Goal: Information Seeking & Learning: Check status

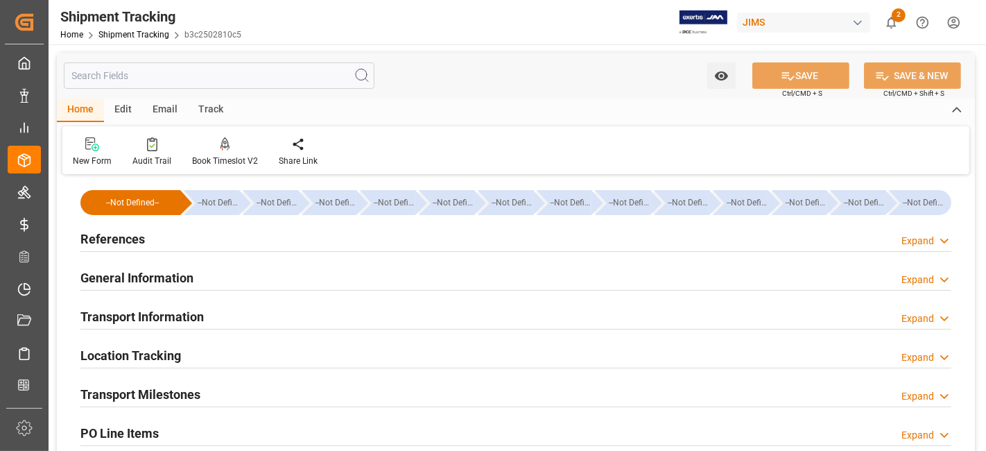
scroll to position [308, 0]
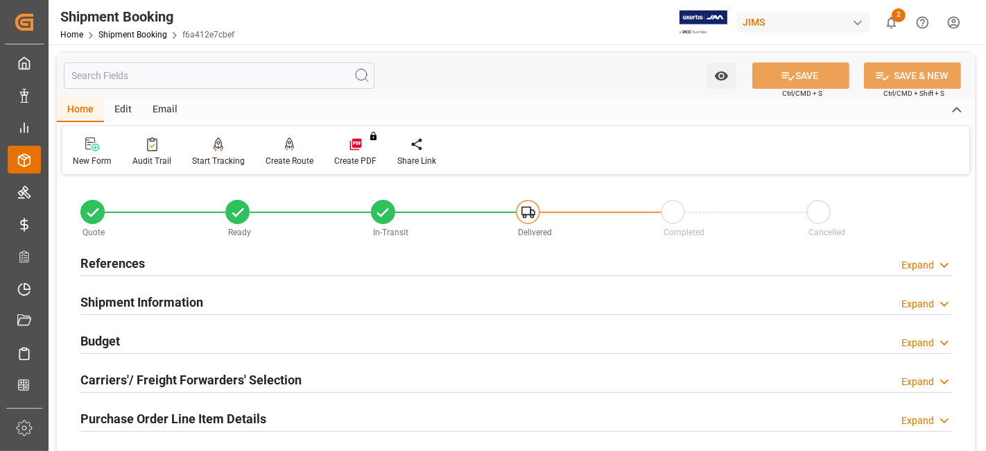
scroll to position [247, 0]
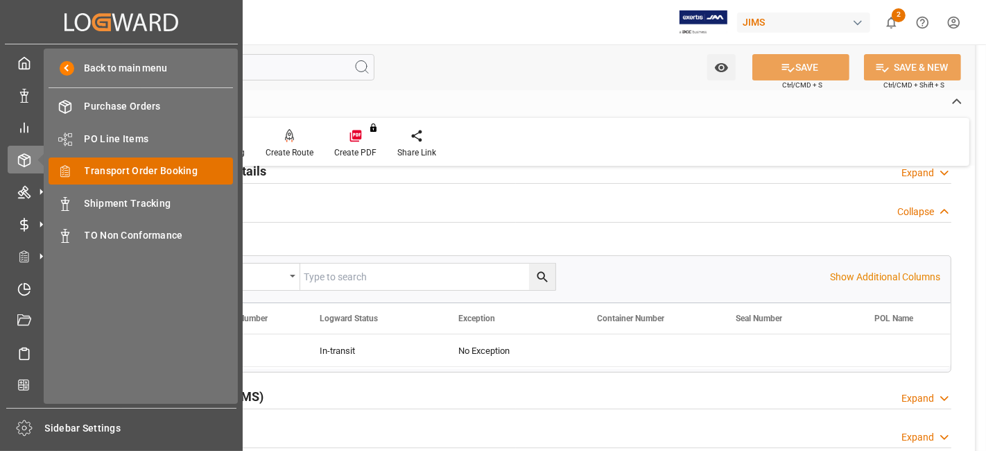
click at [181, 174] on span "Transport Order Booking" at bounding box center [159, 171] width 149 height 15
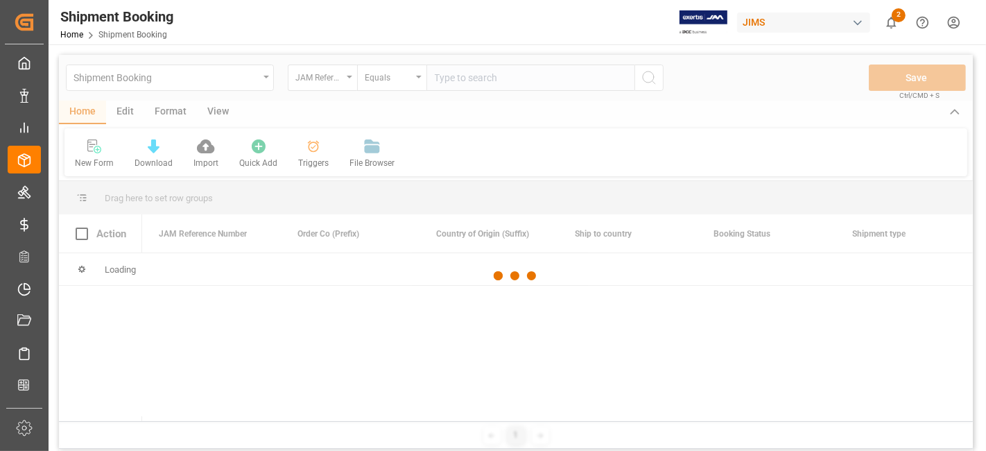
click at [487, 84] on div at bounding box center [516, 276] width 914 height 442
click at [469, 81] on div at bounding box center [516, 276] width 914 height 442
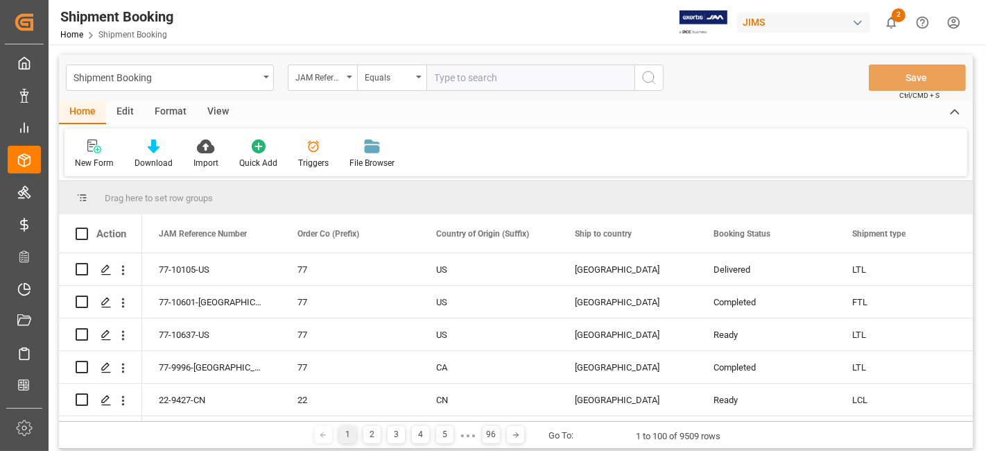
click at [469, 81] on input "text" at bounding box center [530, 77] width 208 height 26
paste input "77-10716-[GEOGRAPHIC_DATA]."
type input "77-10716-[GEOGRAPHIC_DATA]"
click at [643, 83] on icon "search button" at bounding box center [649, 77] width 17 height 17
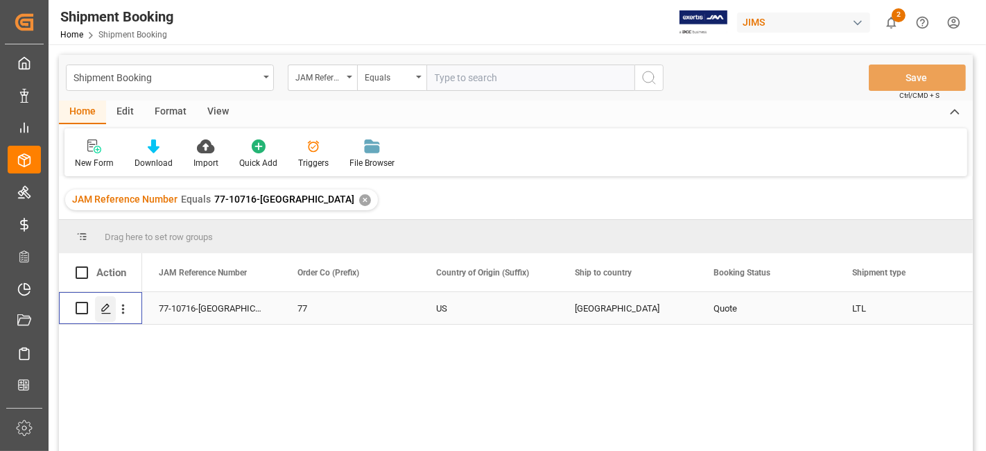
click at [114, 308] on div "Press SPACE to select this row." at bounding box center [105, 309] width 21 height 26
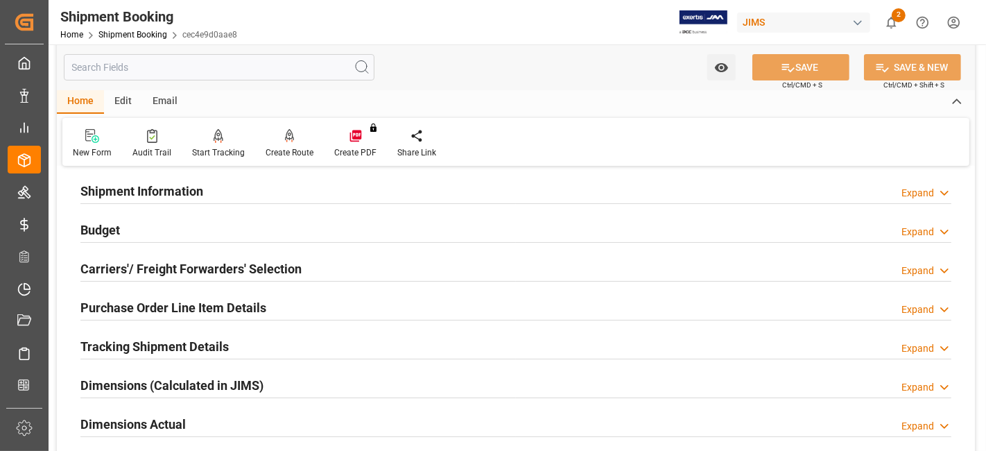
scroll to position [154, 0]
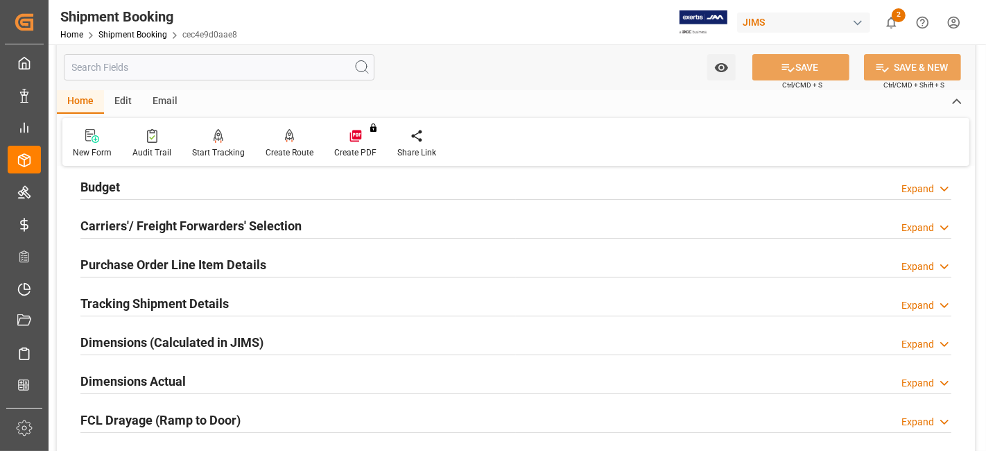
click at [136, 376] on h2 "Dimensions Actual" at bounding box center [132, 381] width 105 height 19
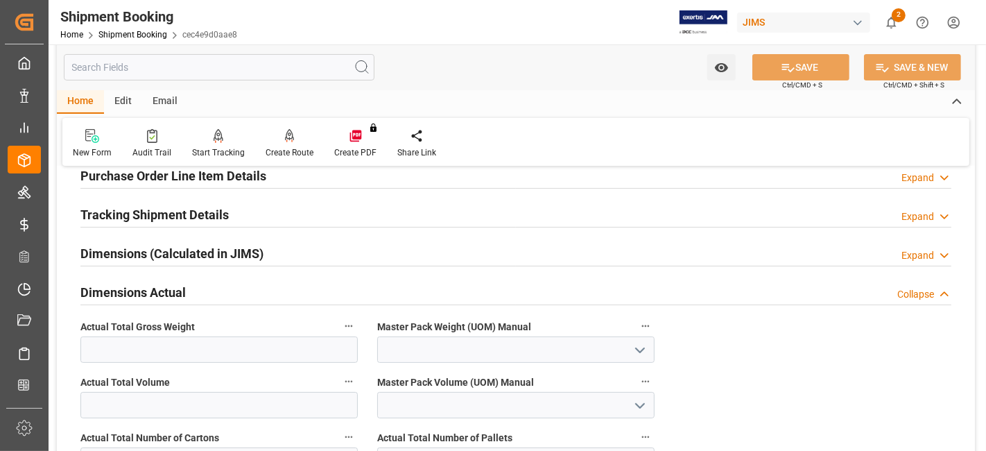
scroll to position [231, 0]
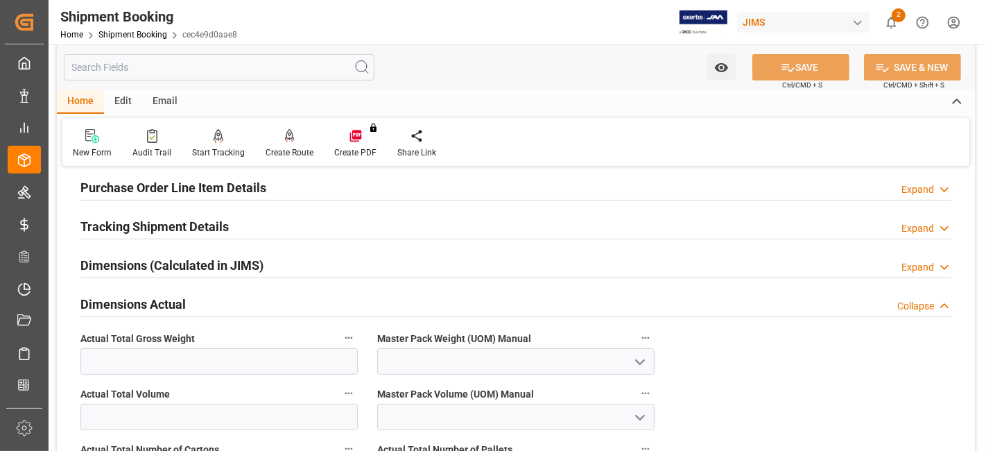
click at [123, 221] on h2 "Tracking Shipment Details" at bounding box center [154, 226] width 148 height 19
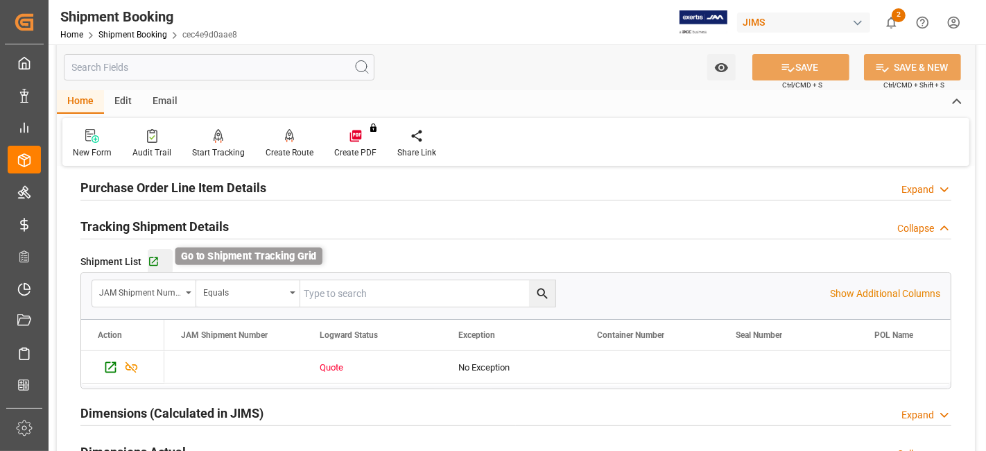
click at [150, 260] on icon "button" at bounding box center [153, 261] width 9 height 9
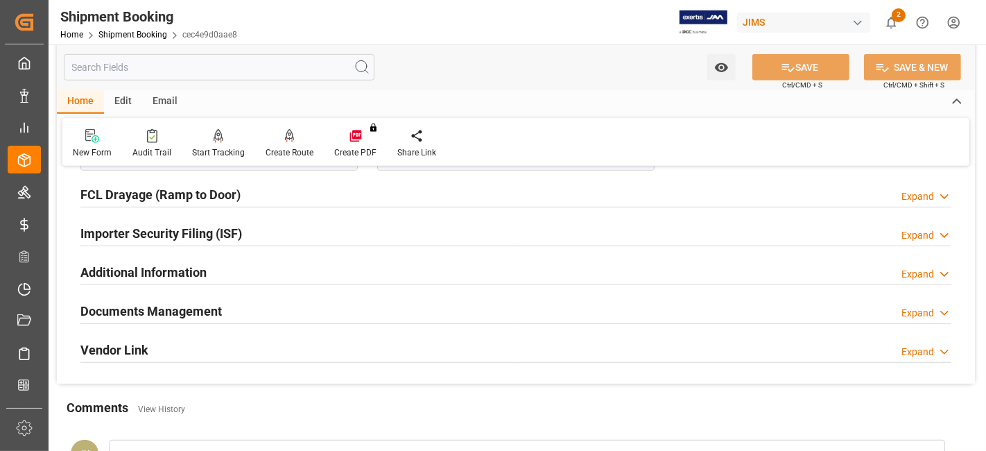
click at [186, 314] on h2 "Documents Management" at bounding box center [150, 311] width 141 height 19
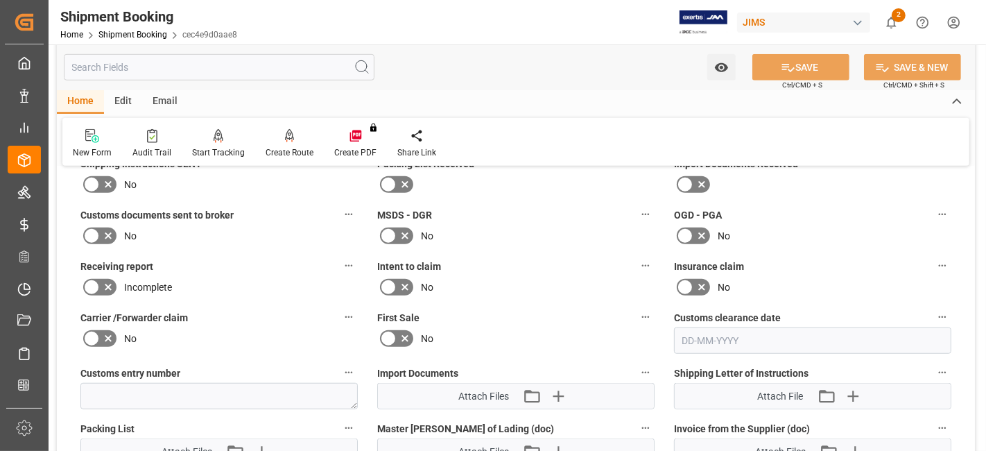
scroll to position [878, 0]
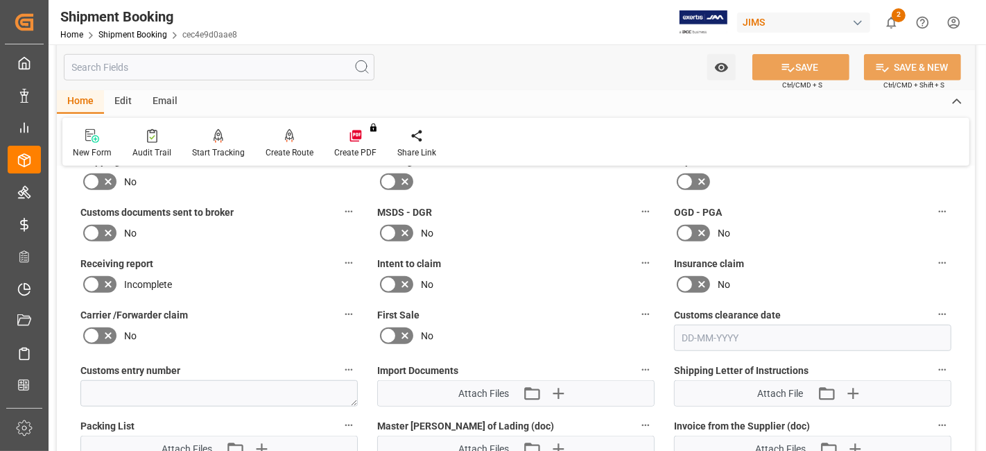
click at [523, 236] on div "No" at bounding box center [515, 233] width 277 height 22
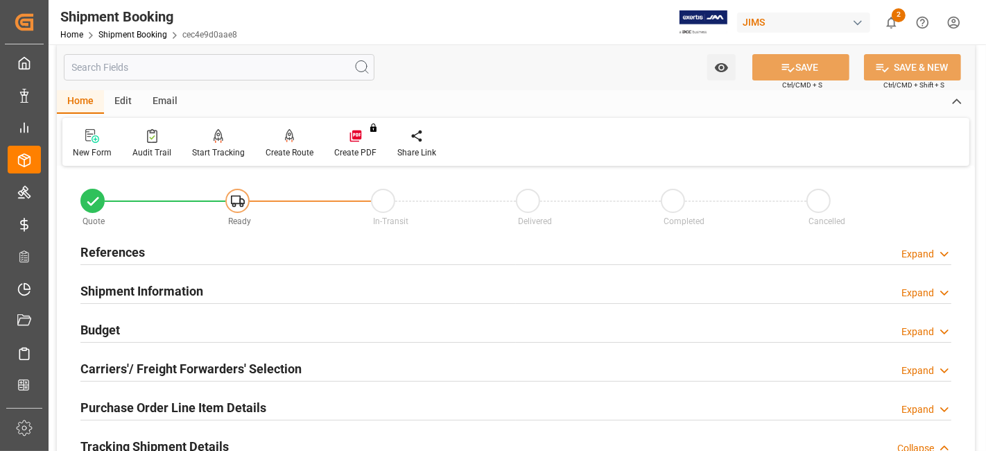
scroll to position [0, 0]
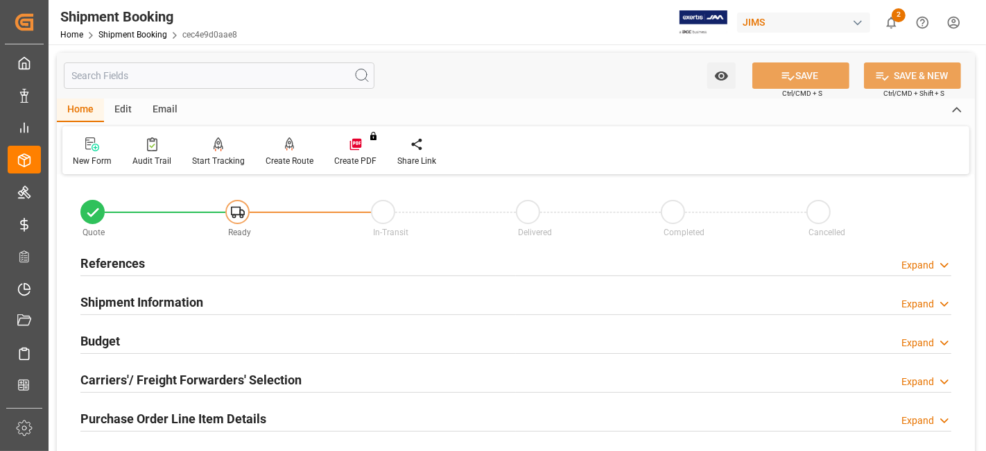
click at [189, 268] on div "References Expand" at bounding box center [515, 262] width 871 height 26
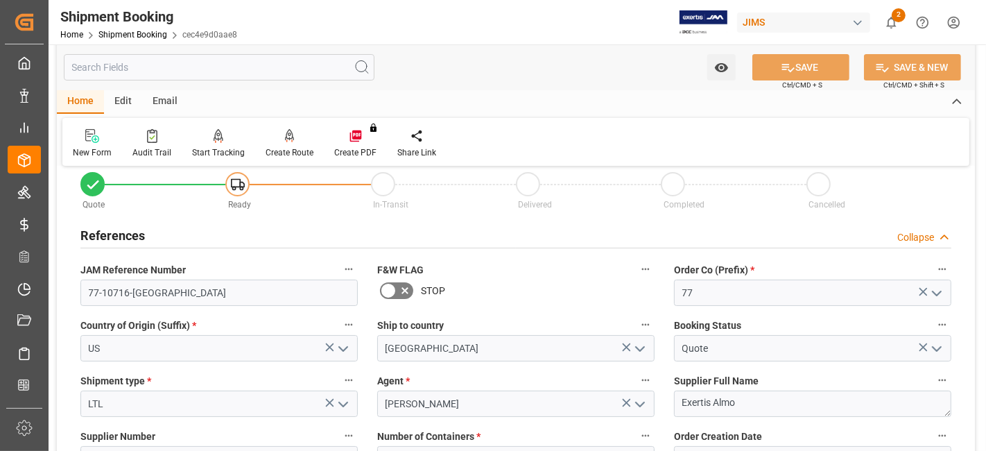
scroll to position [31, 0]
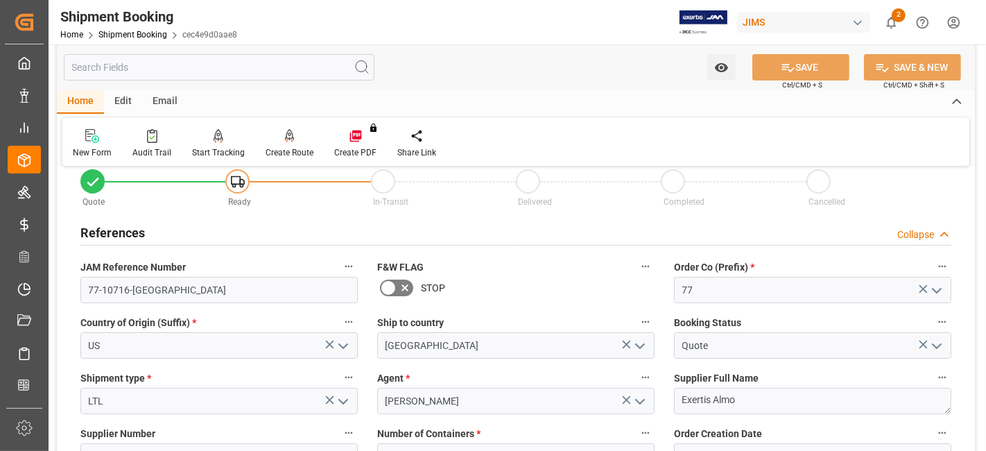
click at [495, 302] on div "F&W FLAG STOP" at bounding box center [515, 279] width 297 height 55
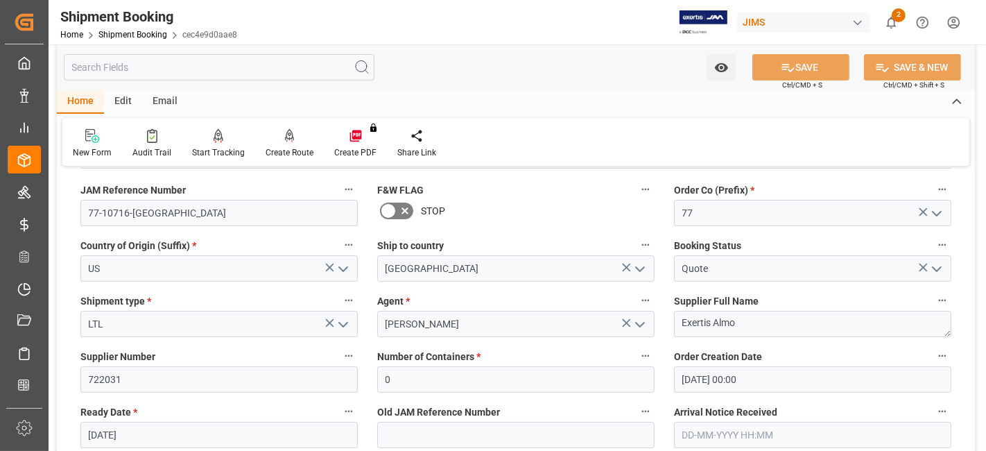
click at [523, 212] on div "STOP" at bounding box center [515, 211] width 277 height 22
click at [486, 207] on div "STOP" at bounding box center [515, 211] width 277 height 22
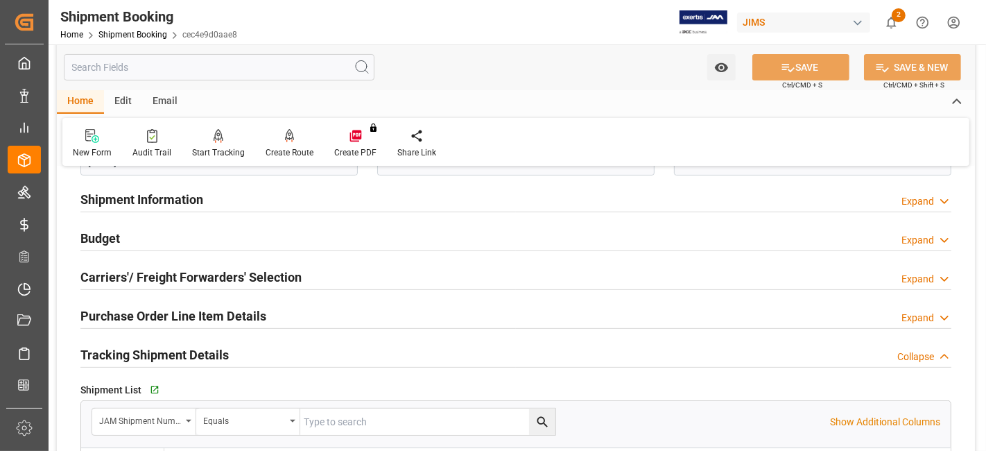
scroll to position [385, 0]
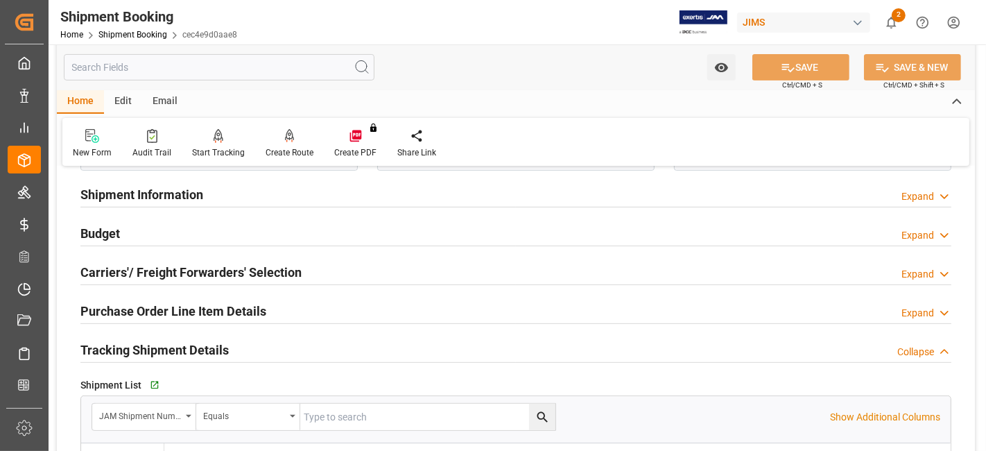
click at [135, 273] on h2 "Carriers'/ Freight Forwarders' Selection" at bounding box center [190, 272] width 221 height 19
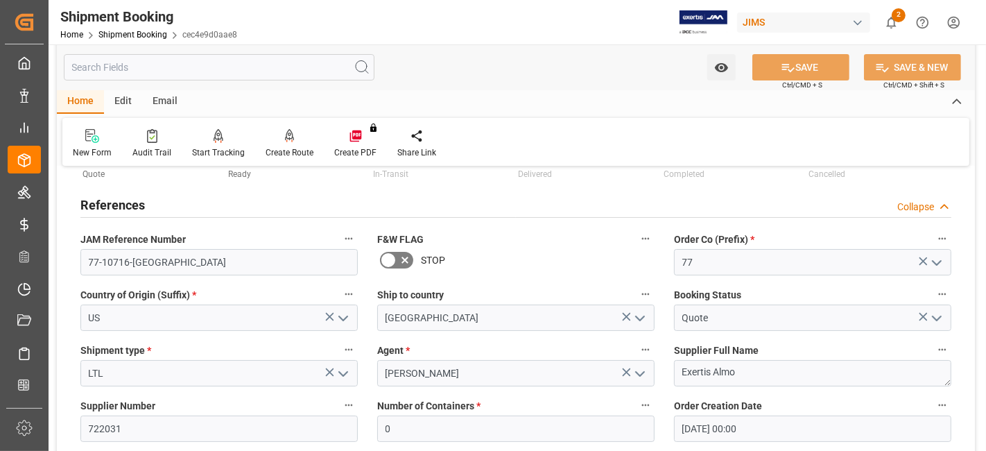
scroll to position [0, 0]
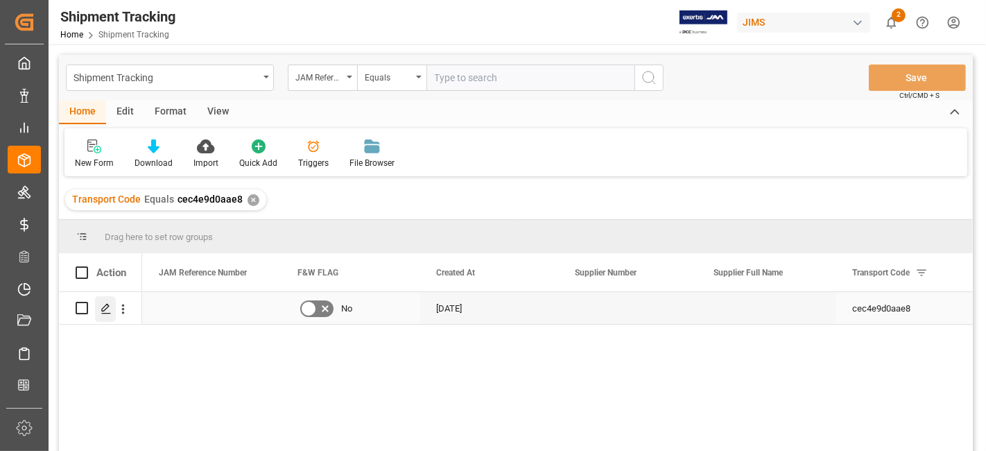
click at [101, 312] on icon "Press SPACE to select this row." at bounding box center [106, 308] width 11 height 11
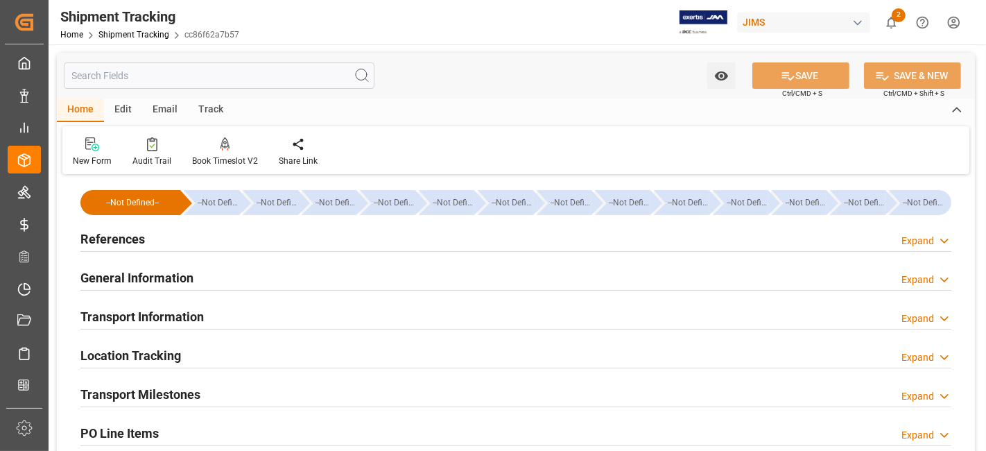
type input "[DATE]"
click at [180, 241] on div "References Expand" at bounding box center [515, 238] width 871 height 26
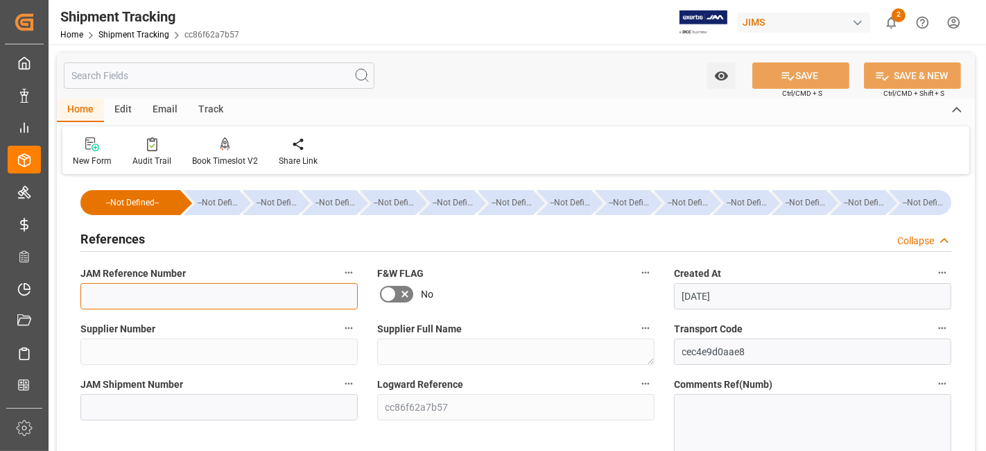
click at [128, 299] on input at bounding box center [218, 296] width 277 height 26
paste input "77-10716-[GEOGRAPHIC_DATA]."
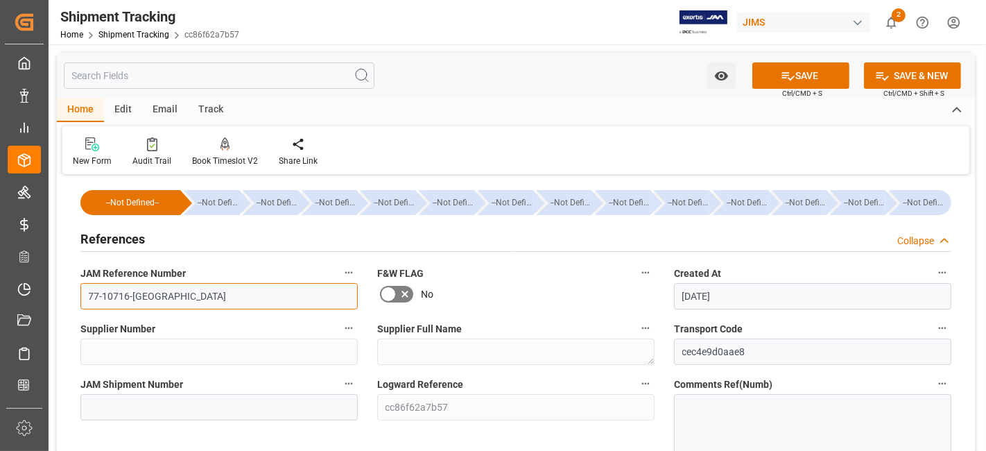
type input "77-10716-[GEOGRAPHIC_DATA]"
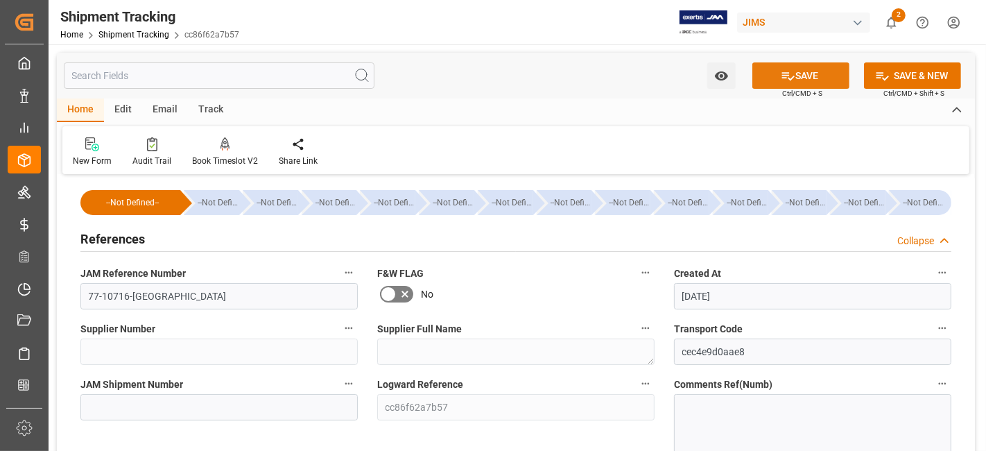
click at [781, 76] on icon at bounding box center [788, 76] width 15 height 15
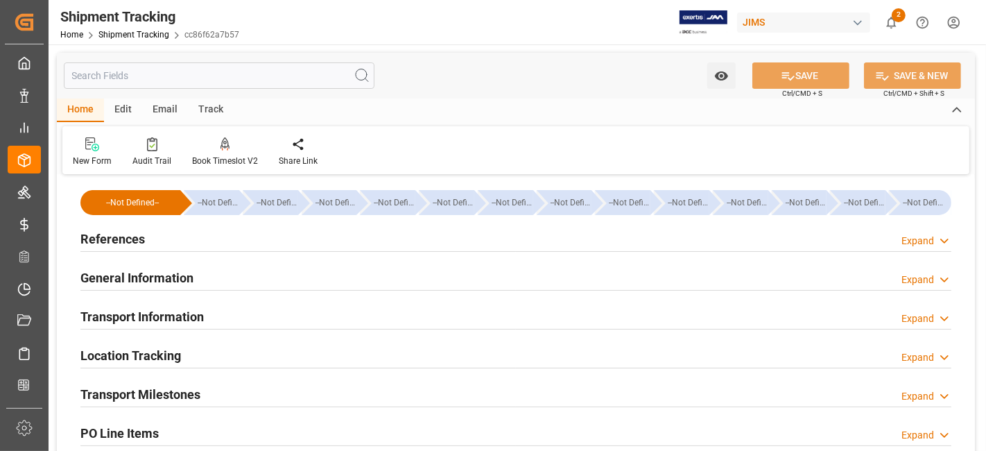
click at [168, 396] on h2 "Transport Milestones" at bounding box center [140, 394] width 120 height 19
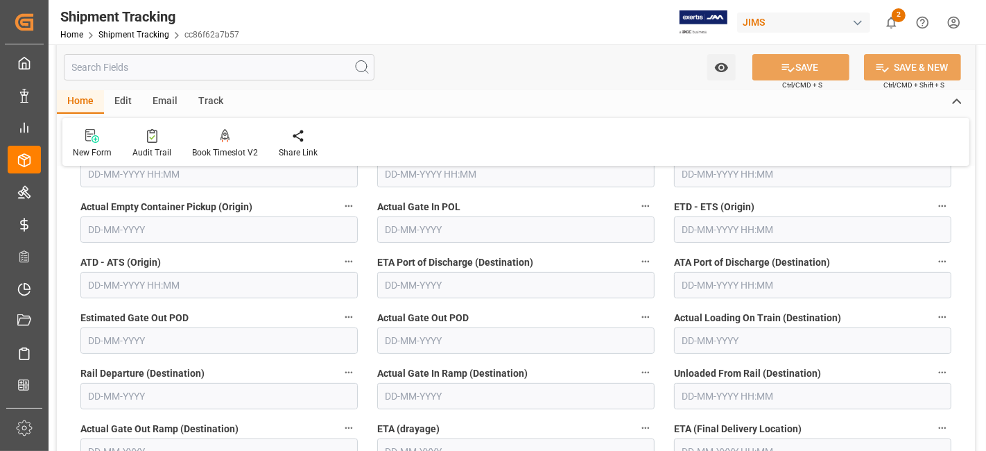
scroll to position [246, 0]
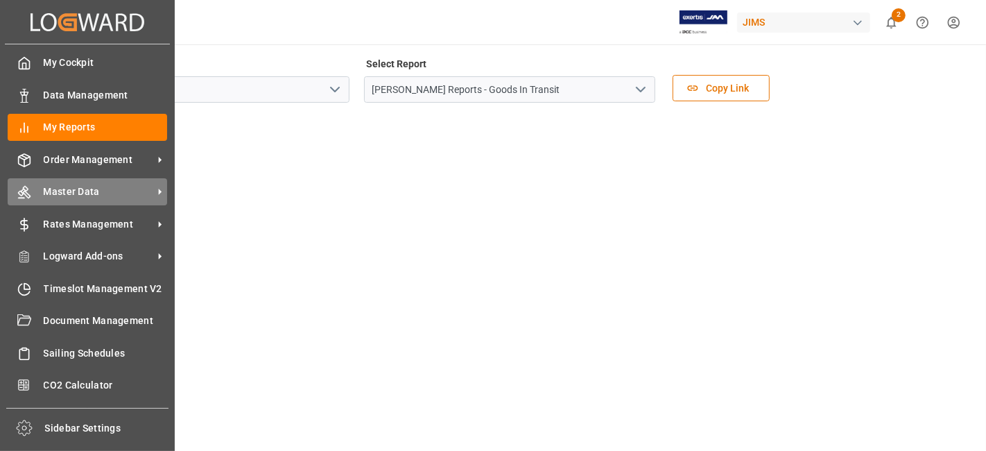
click at [103, 186] on span "Master Data" at bounding box center [99, 191] width 110 height 15
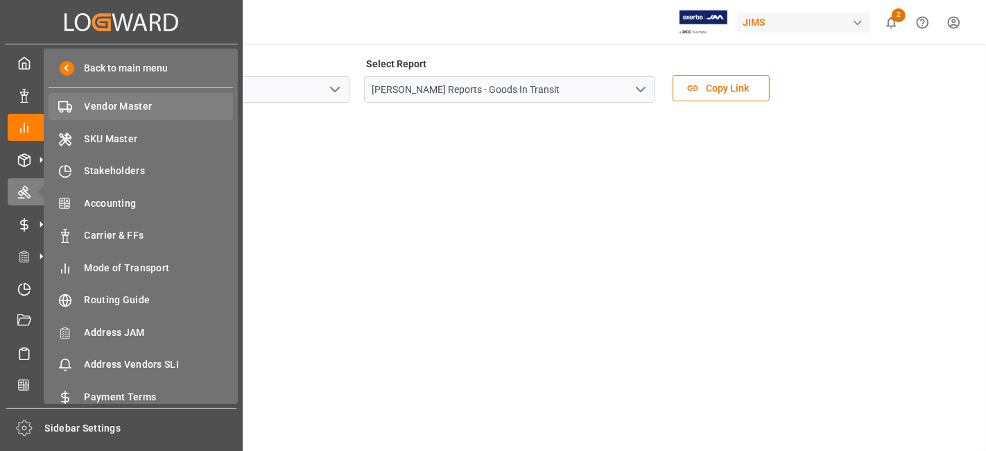
click at [148, 110] on span "Vendor Master" at bounding box center [159, 106] width 149 height 15
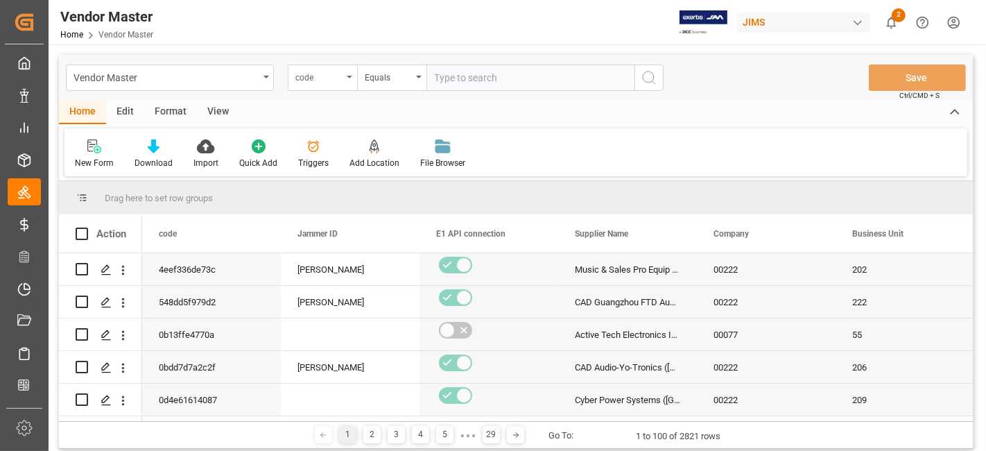
click at [351, 76] on icon "open menu" at bounding box center [350, 77] width 6 height 3
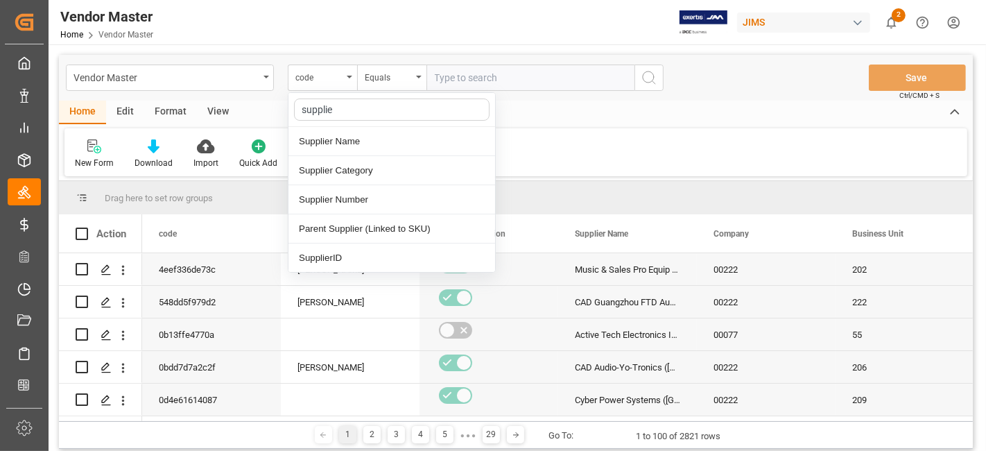
type input "supplier"
click at [374, 198] on div "Supplier Number" at bounding box center [391, 199] width 207 height 29
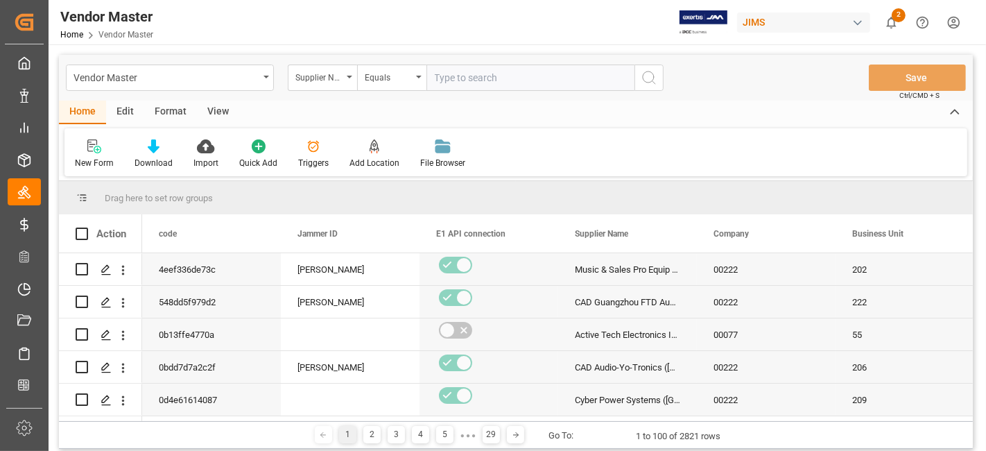
click at [462, 89] on input "text" at bounding box center [530, 77] width 208 height 26
paste input "752705"
type input "752705"
click at [647, 82] on icon "search button" at bounding box center [649, 77] width 17 height 17
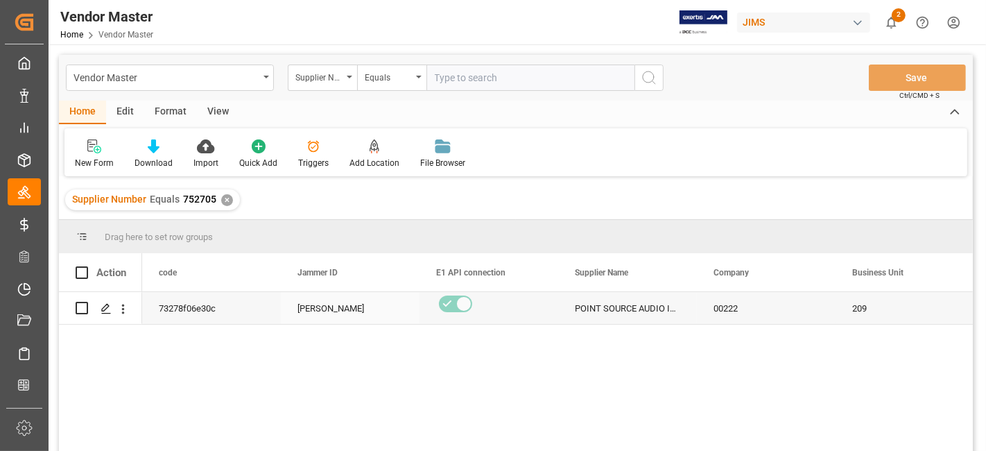
click at [194, 320] on div "73278f06e30c" at bounding box center [211, 308] width 139 height 32
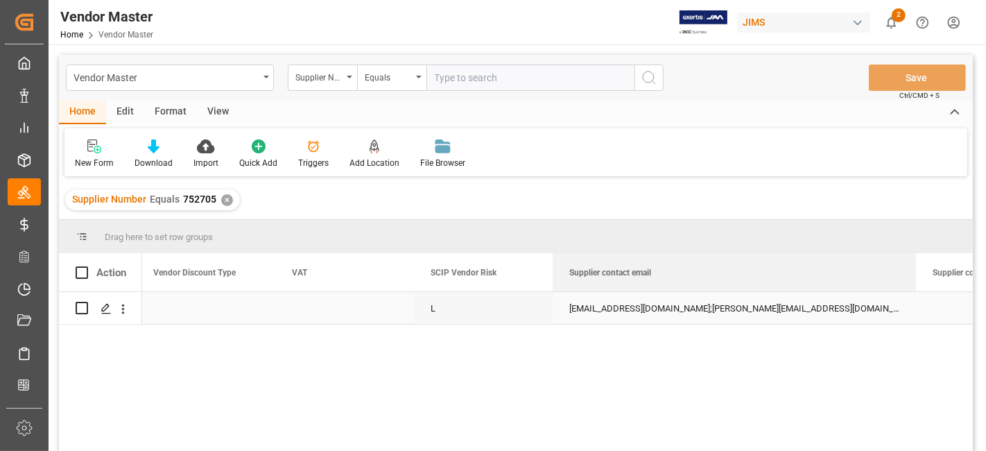
drag, startPoint x: 689, startPoint y: 272, endPoint x: 914, endPoint y: 295, distance: 225.8
click at [914, 295] on div "Action Payment Terms Vendor Discount Type VAT 02 L" at bounding box center [516, 356] width 914 height 207
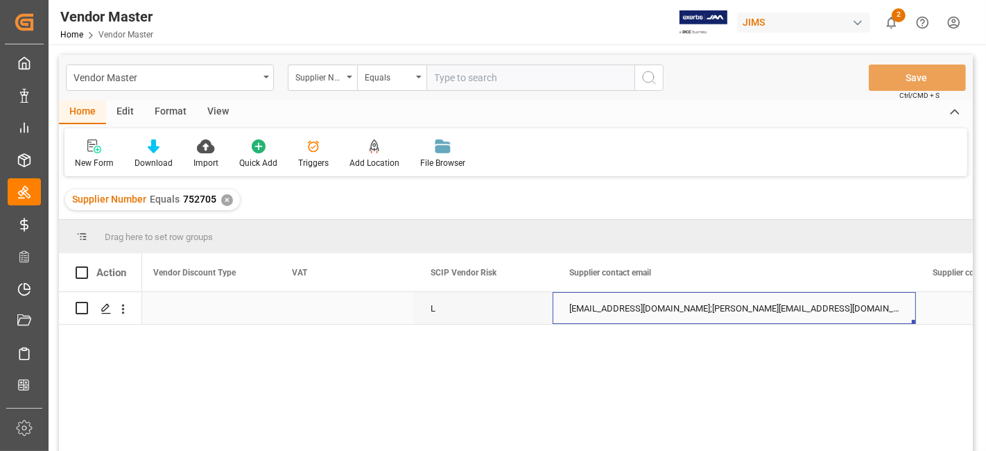
drag, startPoint x: 829, startPoint y: 307, endPoint x: 713, endPoint y: 302, distance: 116.6
click at [771, 304] on div "orders@point-sourceaudio.com;djohnson@point-sourceaudio.com" at bounding box center [733, 308] width 363 height 32
click at [595, 306] on div "orders@point-sourceaudio.com;djohnson@point-sourceaudio.com" at bounding box center [733, 308] width 363 height 32
